Goal: Communication & Community: Share content

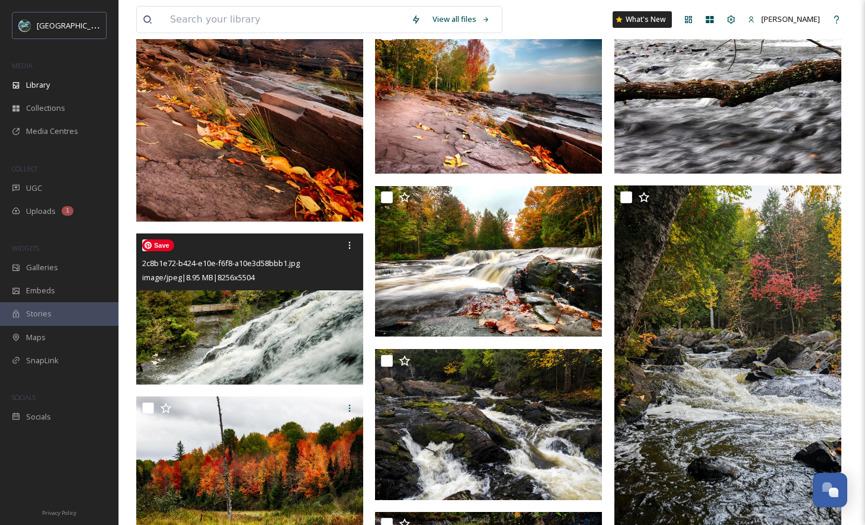
scroll to position [2637, 0]
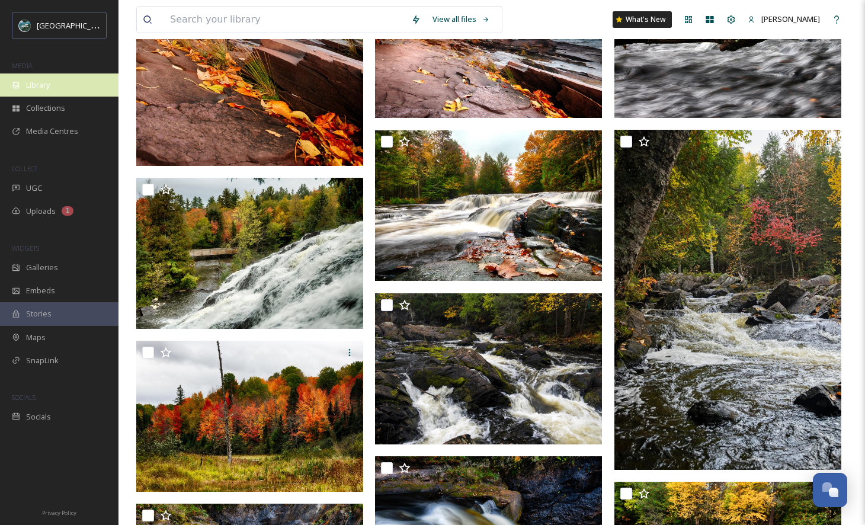
click at [21, 85] on div "Library" at bounding box center [59, 84] width 118 height 23
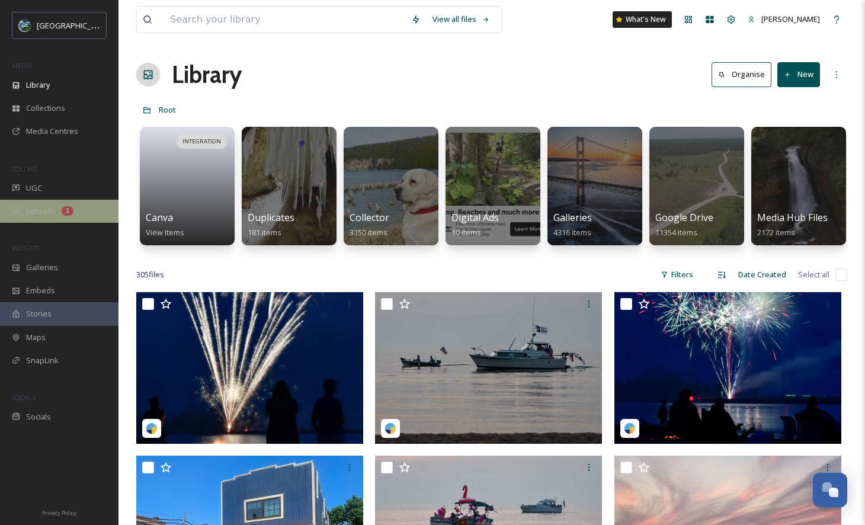
click at [79, 219] on div "Uploads 1" at bounding box center [59, 211] width 118 height 23
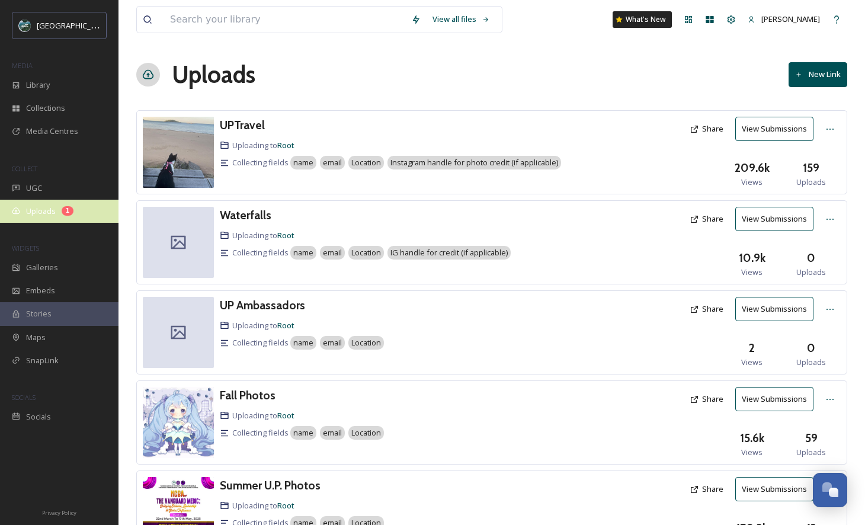
click at [49, 210] on span "Uploads" at bounding box center [41, 211] width 30 height 11
click at [257, 120] on h3 "UPTravel" at bounding box center [242, 125] width 45 height 14
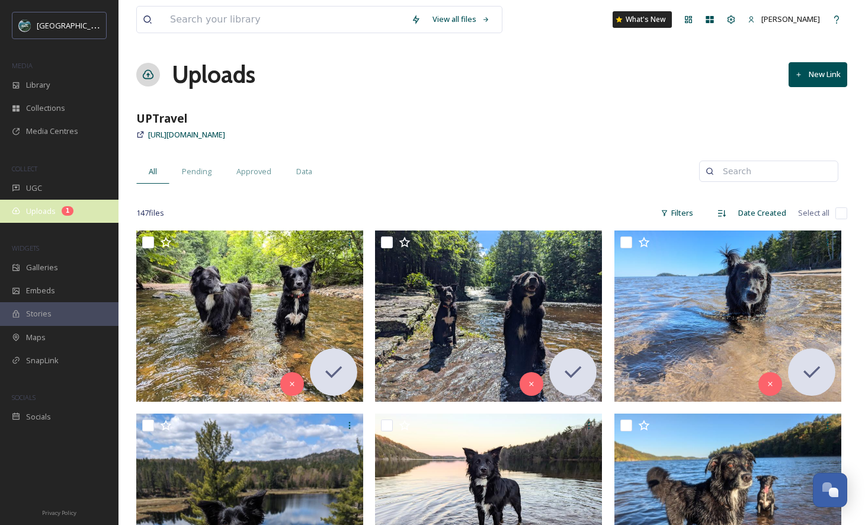
click at [43, 213] on span "Uploads" at bounding box center [41, 211] width 30 height 11
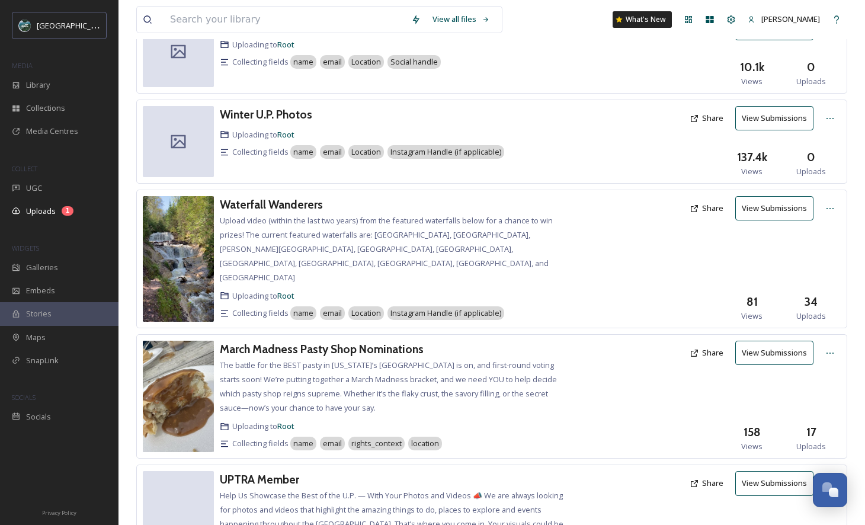
scroll to position [573, 0]
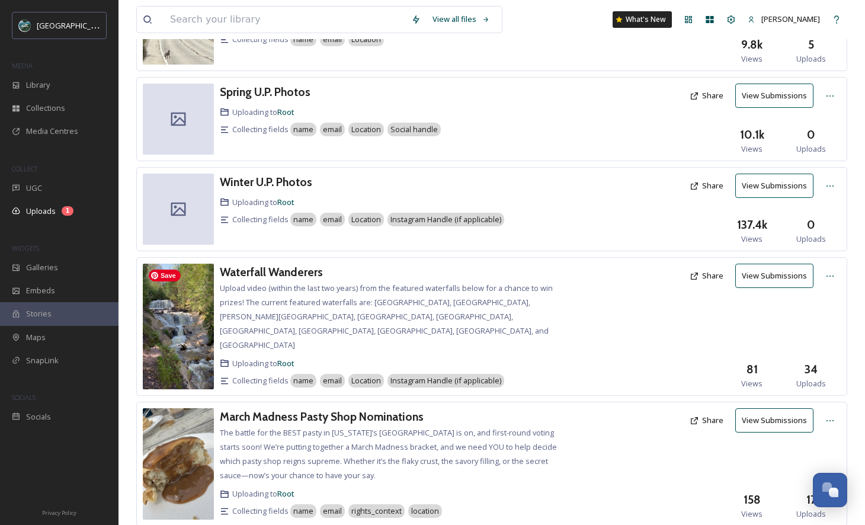
click at [206, 306] on img at bounding box center [178, 327] width 71 height 126
click at [278, 267] on h3 "Waterfall Wanderers" at bounding box center [271, 272] width 103 height 14
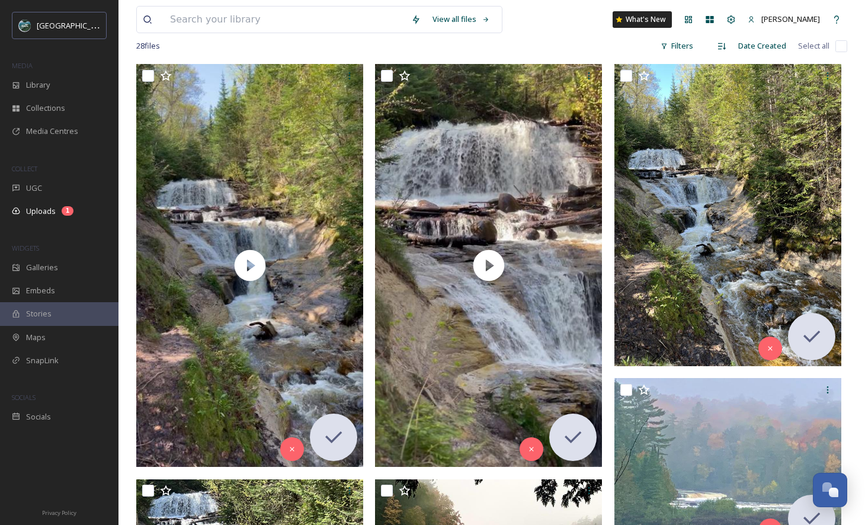
scroll to position [242, 0]
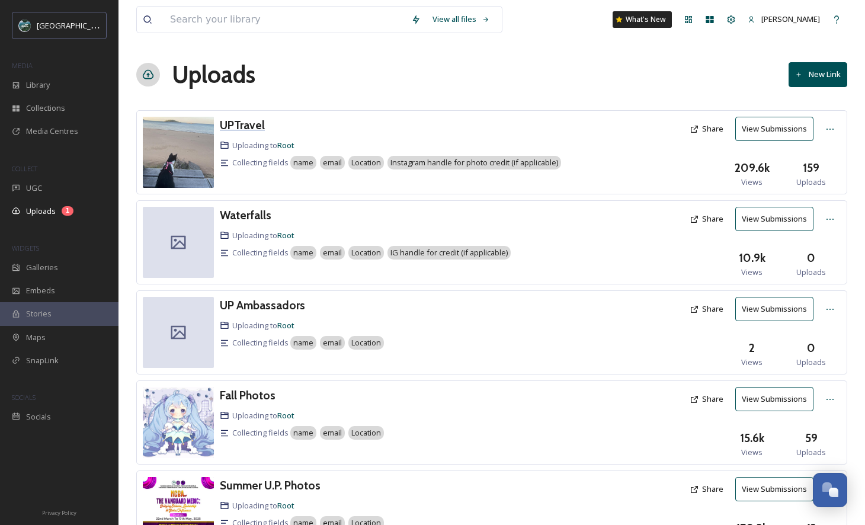
click at [255, 120] on h3 "UPTravel" at bounding box center [242, 125] width 45 height 14
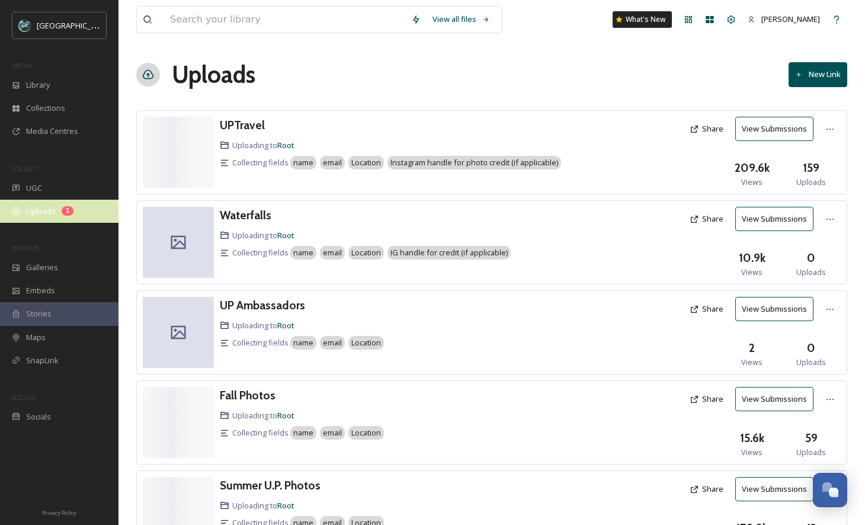
click at [52, 214] on span "Uploads" at bounding box center [41, 211] width 30 height 11
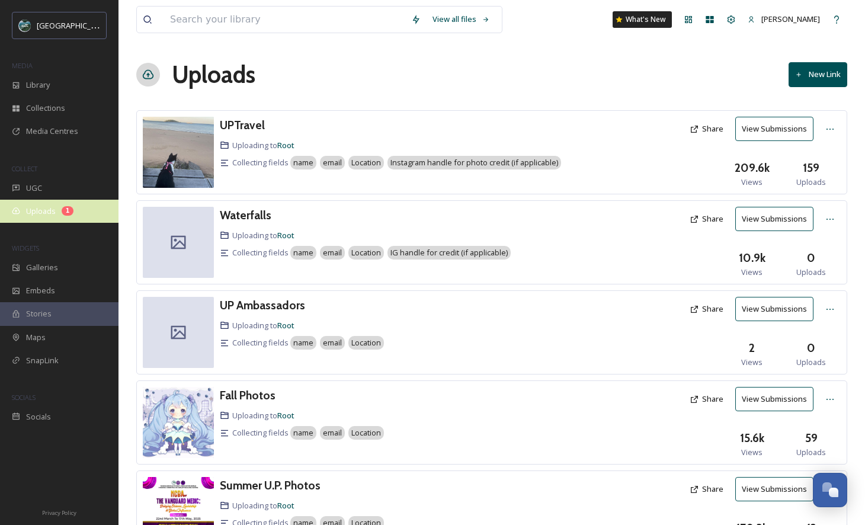
click at [54, 214] on span "Uploads" at bounding box center [41, 211] width 30 height 11
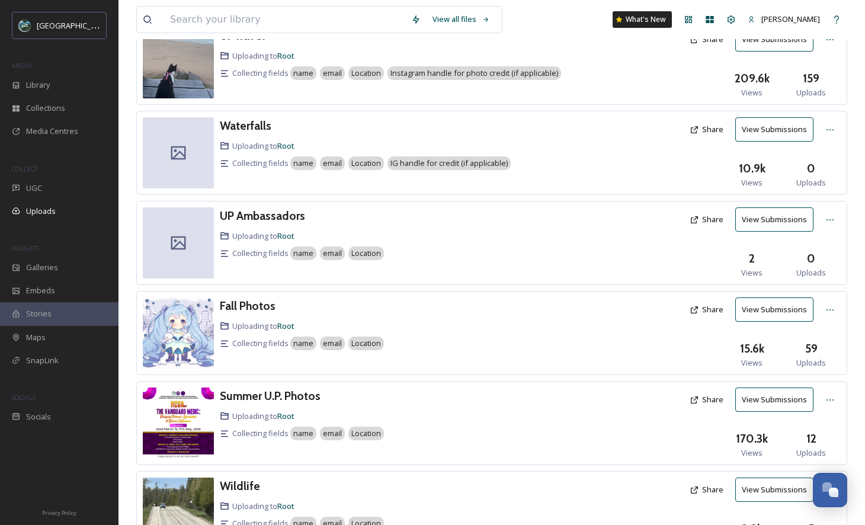
scroll to position [146, 0]
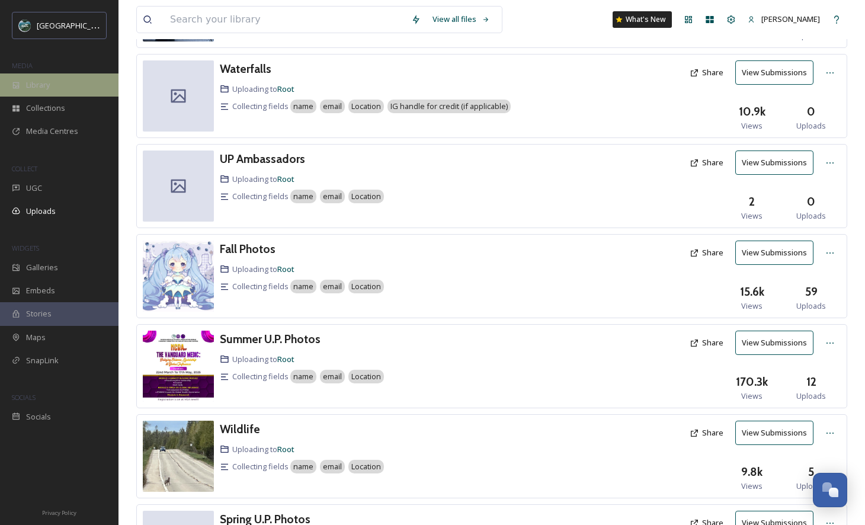
click at [67, 81] on div "Library" at bounding box center [59, 84] width 118 height 23
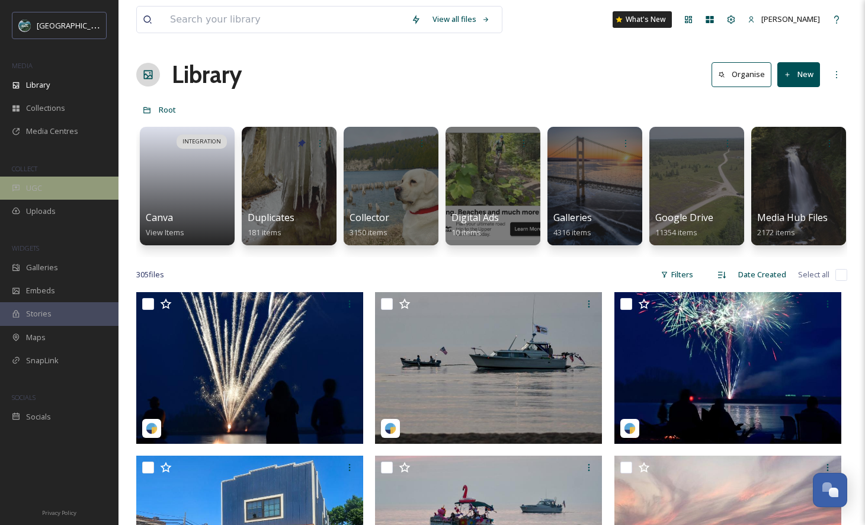
click at [86, 190] on div "UGC" at bounding box center [59, 187] width 118 height 23
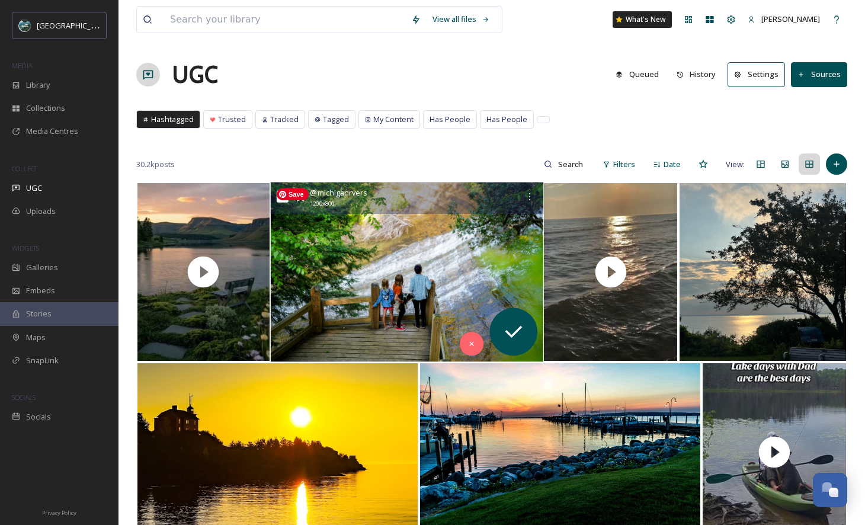
click at [476, 236] on img at bounding box center [406, 271] width 272 height 179
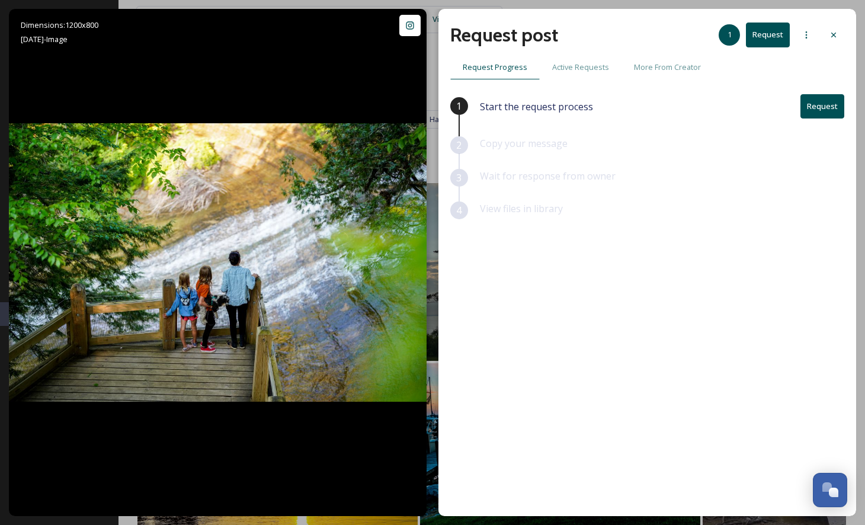
click at [816, 106] on button "Request" at bounding box center [822, 106] width 44 height 24
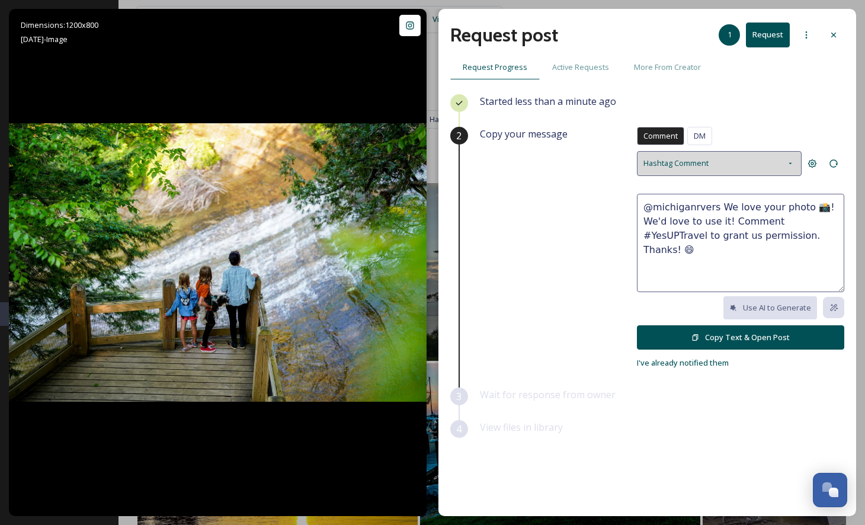
click at [730, 163] on div "Hashtag Comment" at bounding box center [719, 163] width 165 height 24
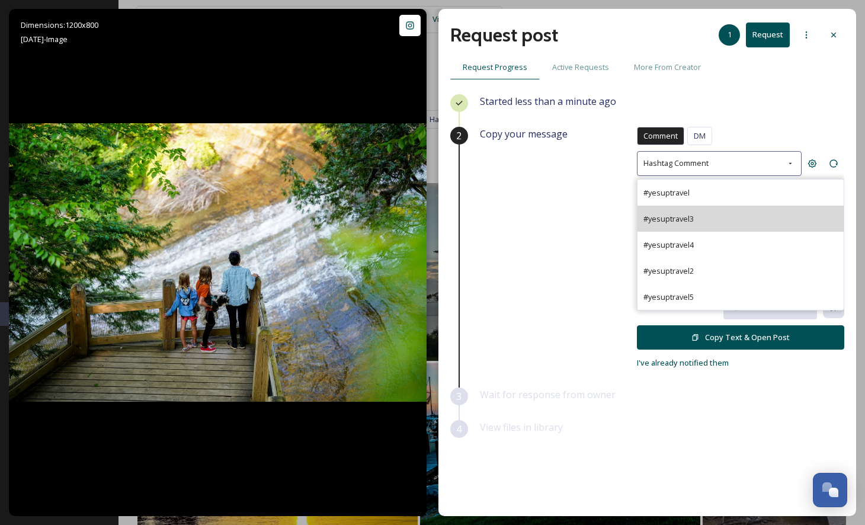
click at [681, 213] on span "#yesuptravel3" at bounding box center [668, 218] width 50 height 11
type textarea "@michiganrvers This is incredible! We'd be honored to potentially feature this …"
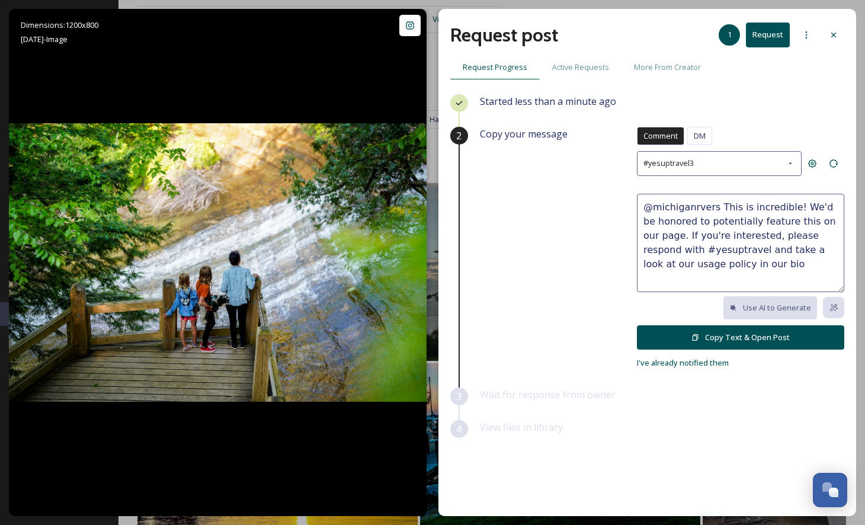
click at [739, 339] on button "Copy Text & Open Post" at bounding box center [740, 337] width 207 height 24
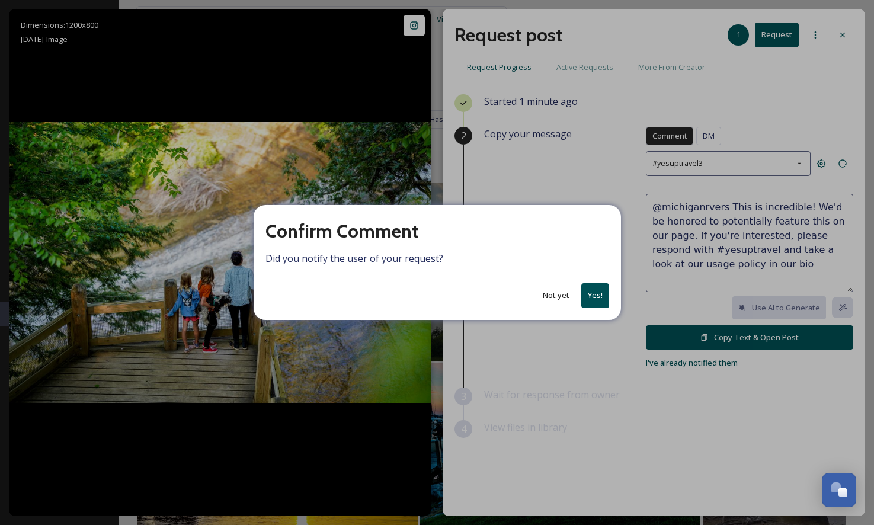
click at [597, 294] on button "Yes!" at bounding box center [595, 295] width 28 height 24
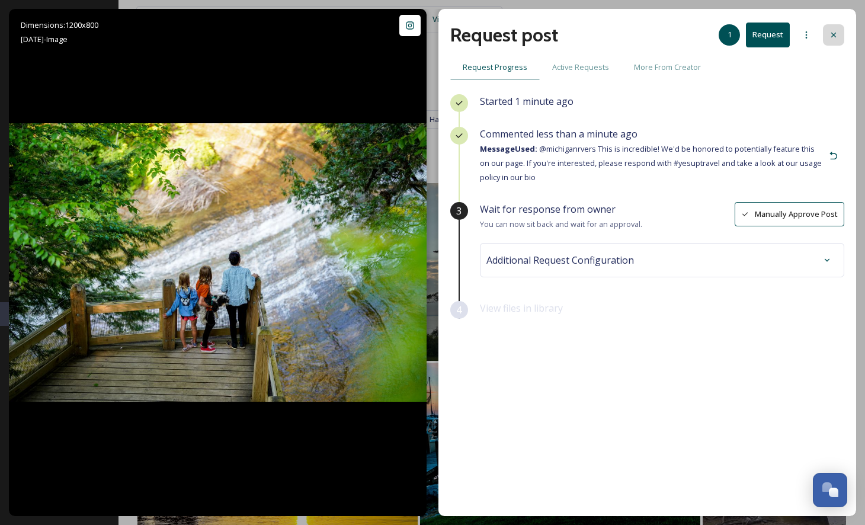
click at [838, 36] on div at bounding box center [833, 34] width 21 height 21
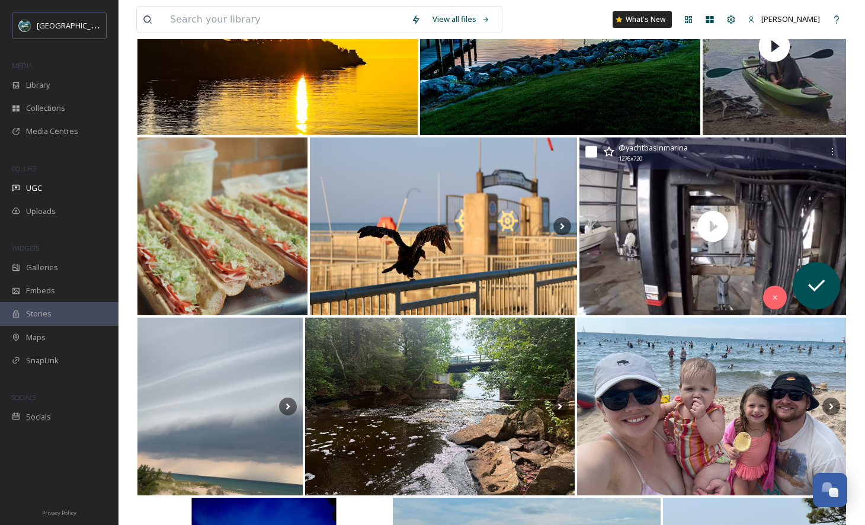
scroll to position [463, 0]
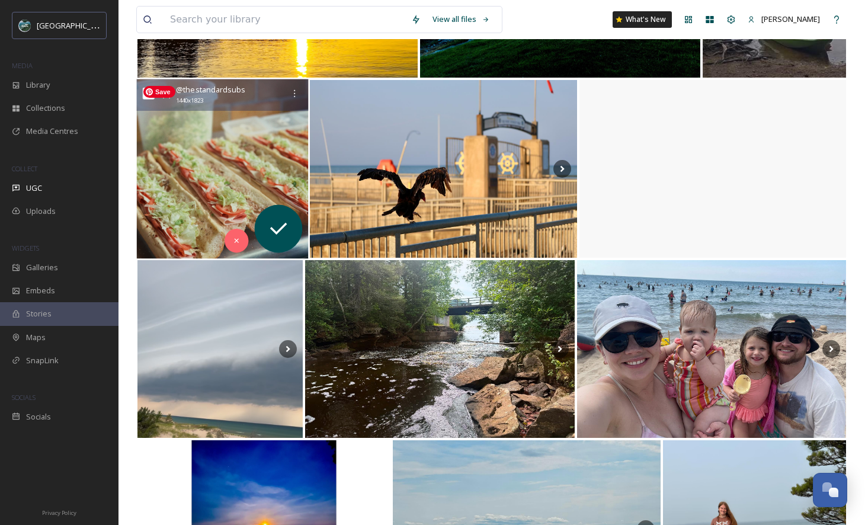
click at [226, 162] on img at bounding box center [223, 168] width 172 height 179
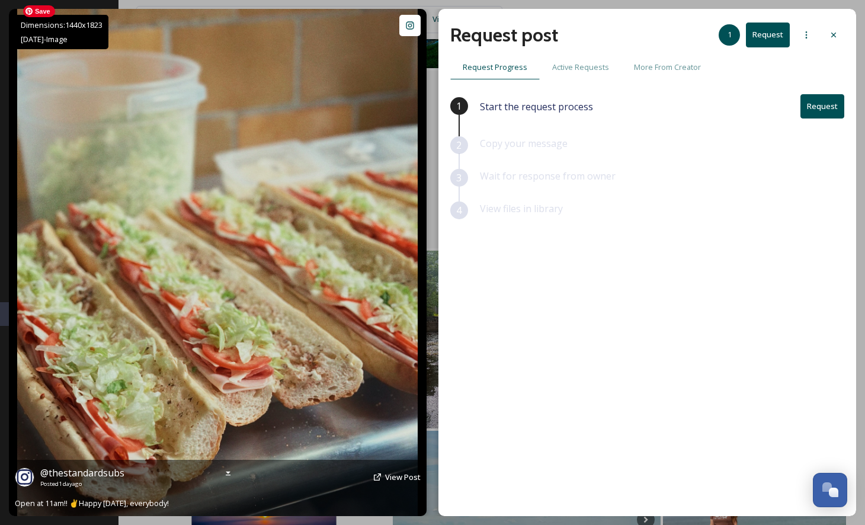
scroll to position [483, 0]
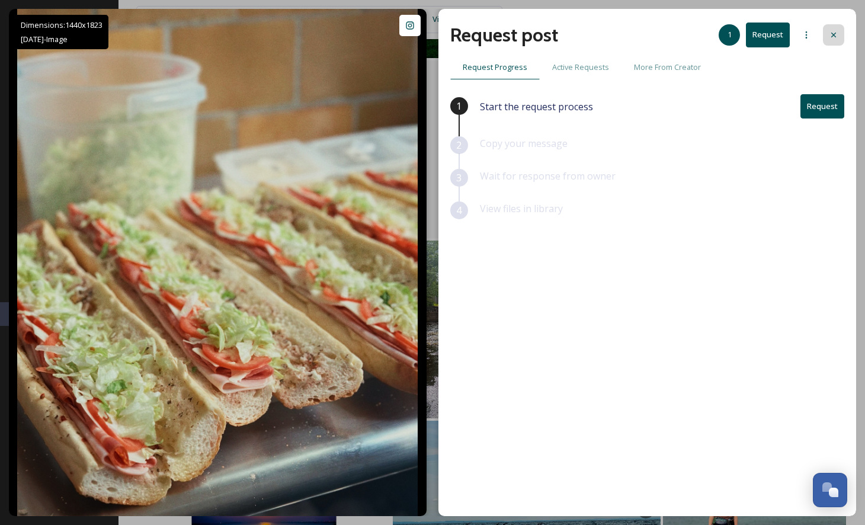
click at [839, 30] on div at bounding box center [833, 34] width 21 height 21
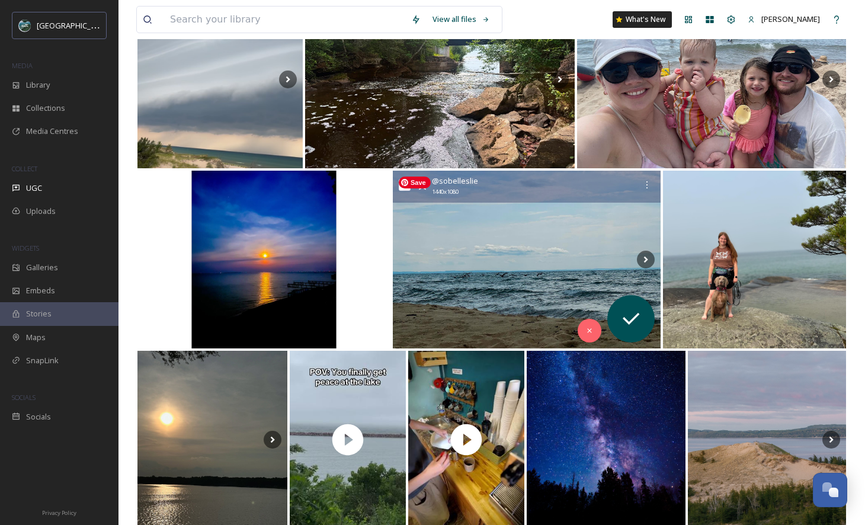
scroll to position [827, 0]
